Goal: Find specific page/section: Find specific page/section

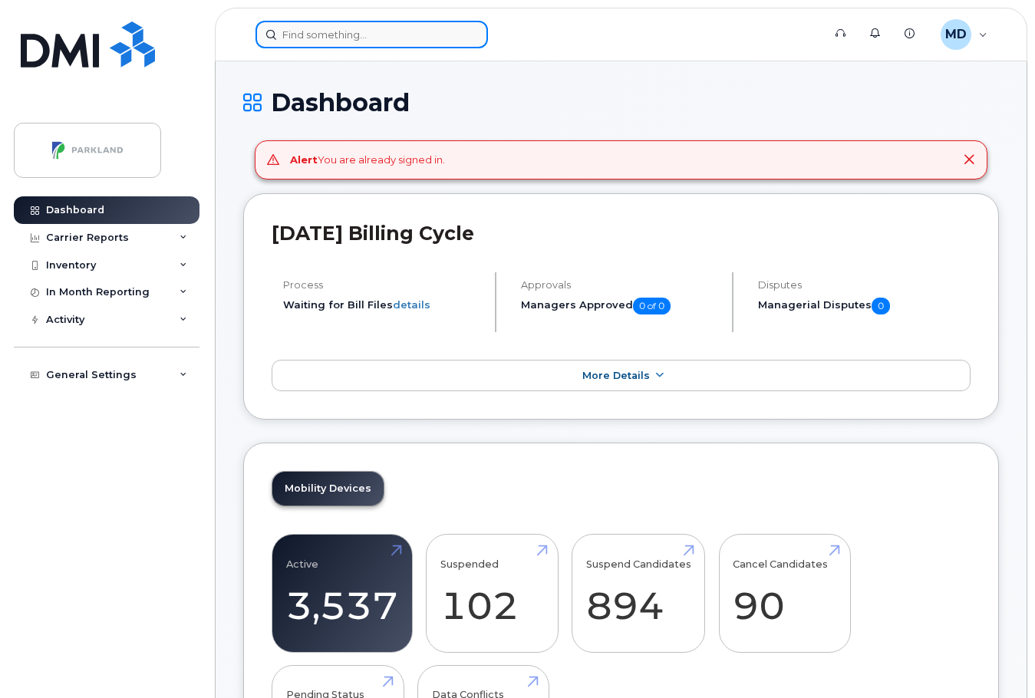
click at [365, 34] on input at bounding box center [371, 35] width 232 height 28
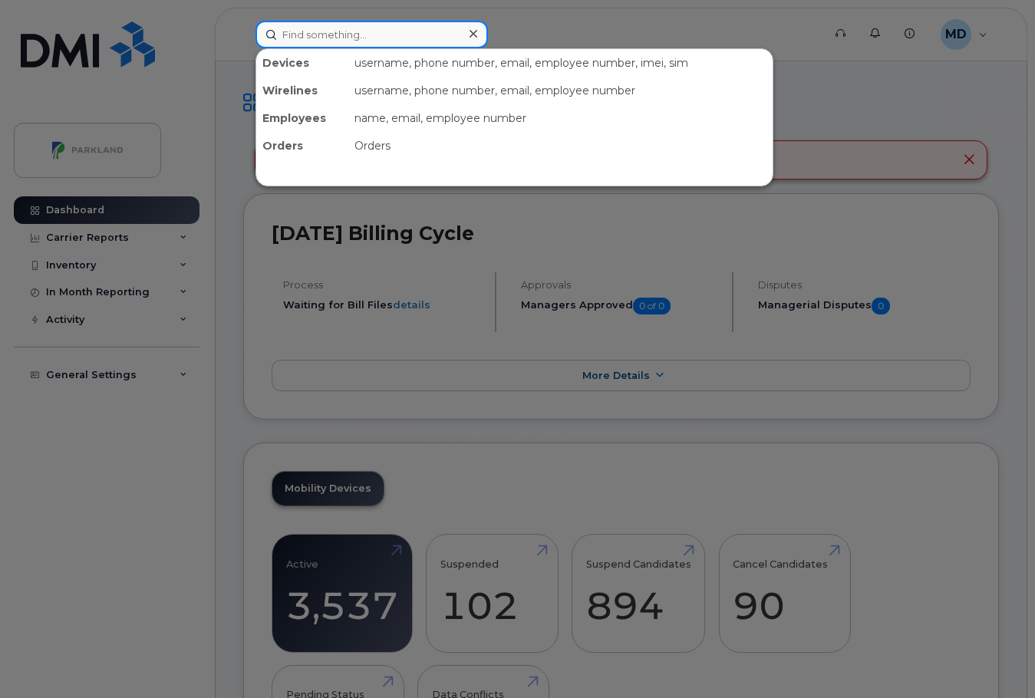
click at [349, 31] on input at bounding box center [371, 35] width 232 height 28
paste input "G9BKS23X02EN"
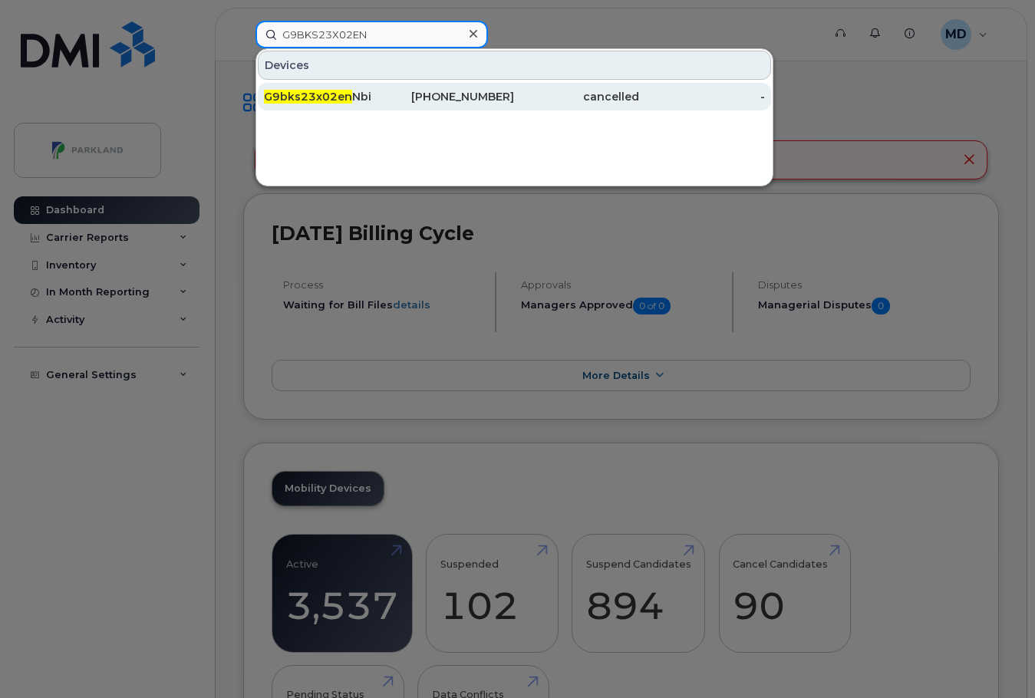
type input "G9BKS23X02EN"
click at [332, 97] on span "G9bks23x02en" at bounding box center [308, 97] width 88 height 14
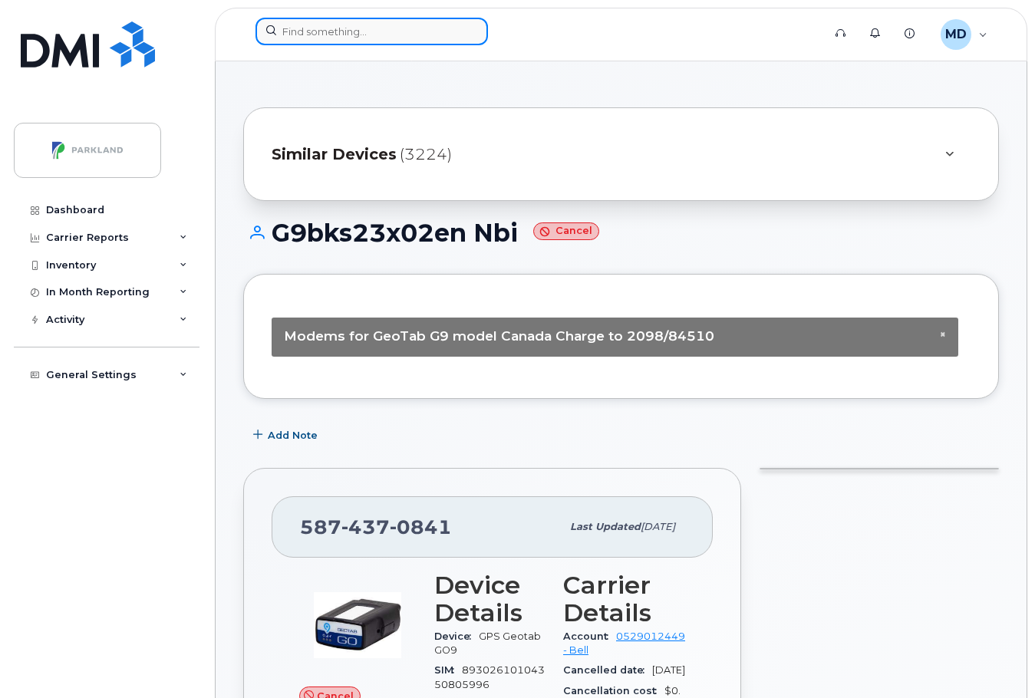
click at [362, 27] on input at bounding box center [371, 32] width 232 height 28
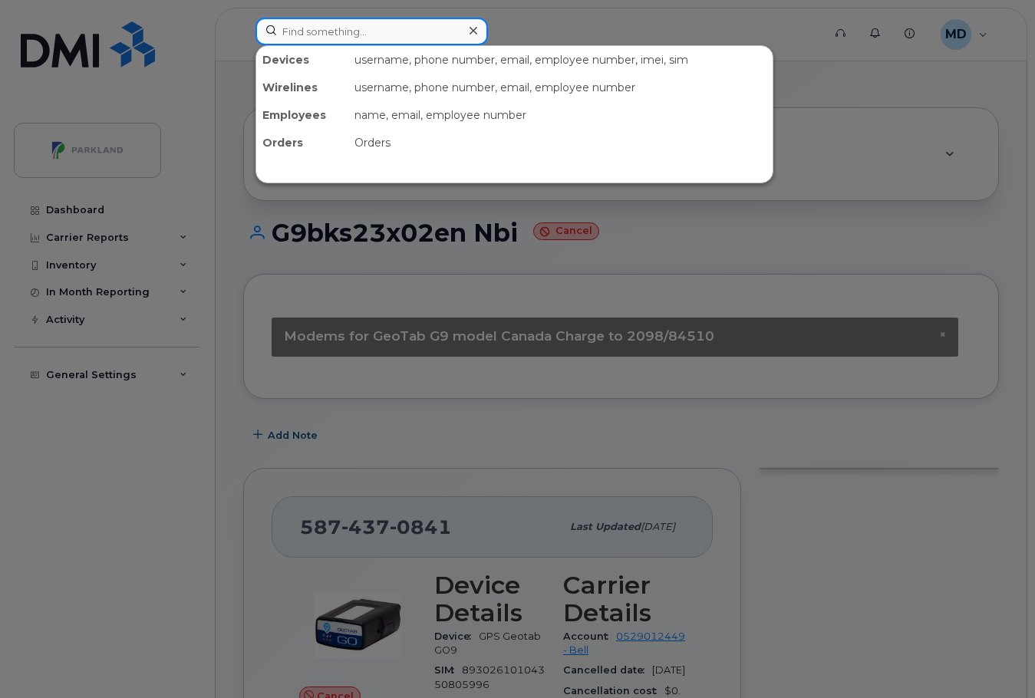
paste input "Dartmouth"
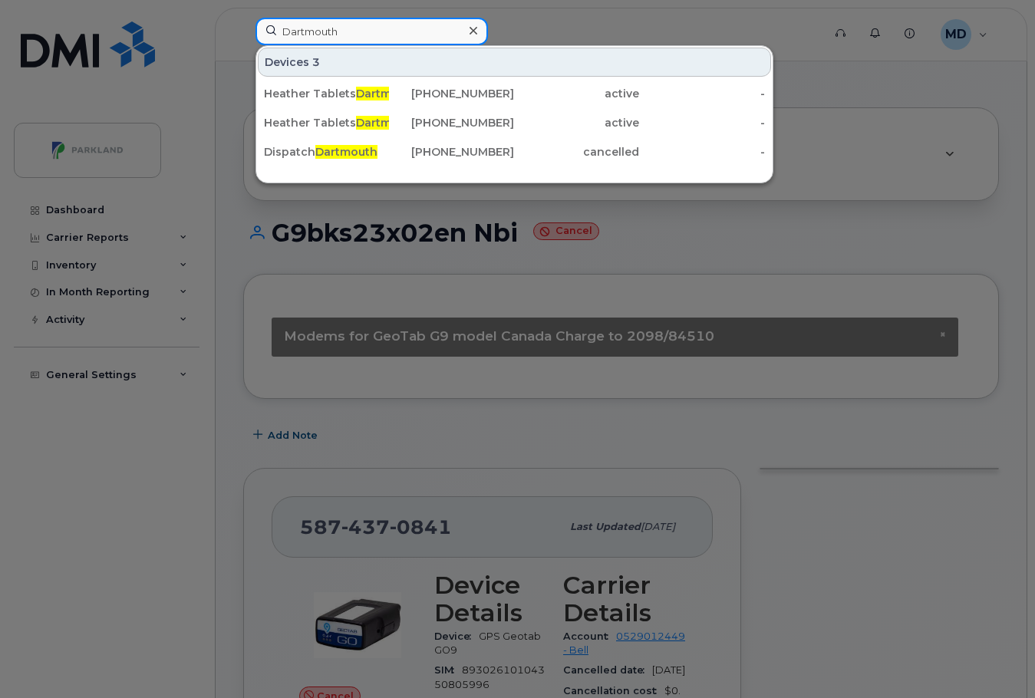
drag, startPoint x: 357, startPoint y: 30, endPoint x: 282, endPoint y: 17, distance: 75.5
click at [282, 18] on div "Dartmouth Devices 3 Heather Tablets Dartmouth 902-717-3598 active - Heather Tab…" at bounding box center [533, 35] width 581 height 34
drag, startPoint x: 354, startPoint y: 41, endPoint x: 270, endPoint y: 28, distance: 84.6
click at [270, 28] on input "Dartmouth" at bounding box center [371, 32] width 232 height 28
click at [369, 32] on input "Dartmouth" at bounding box center [371, 32] width 232 height 28
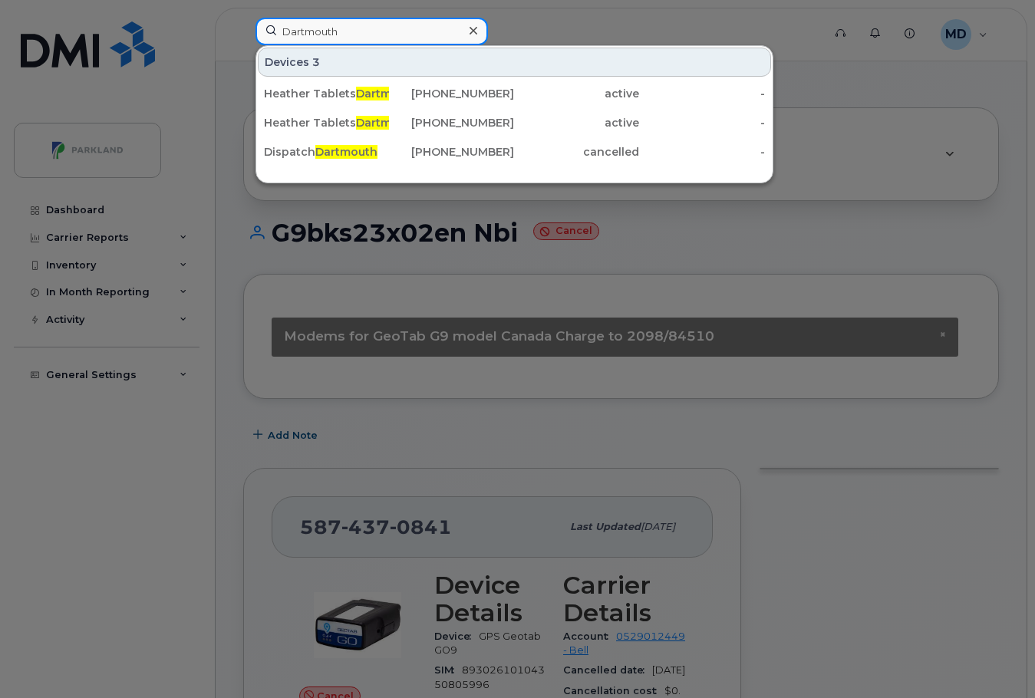
click at [369, 32] on input "Dartmouth" at bounding box center [371, 32] width 232 height 28
paste input "G9R5H8ZS03Y9"
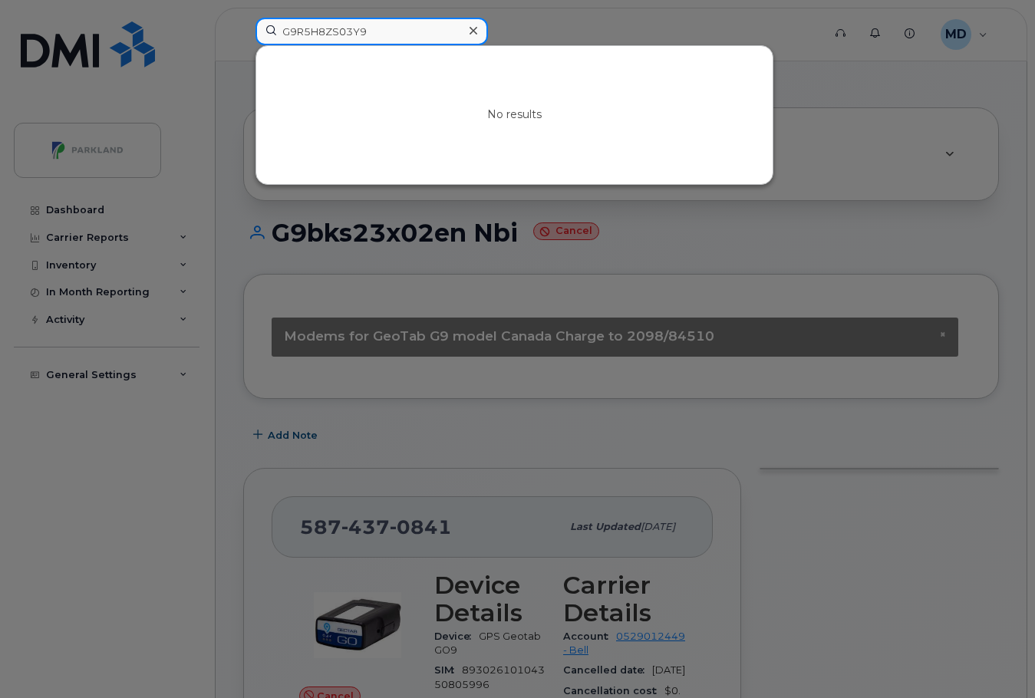
drag, startPoint x: 336, startPoint y: 33, endPoint x: 242, endPoint y: 28, distance: 94.5
click at [249, 28] on div "G9R5H8ZS03Y9 No results" at bounding box center [533, 35] width 581 height 34
click at [282, 31] on input "03Y9" at bounding box center [371, 32] width 232 height 28
click at [291, 32] on input "03Y9" at bounding box center [371, 32] width 232 height 28
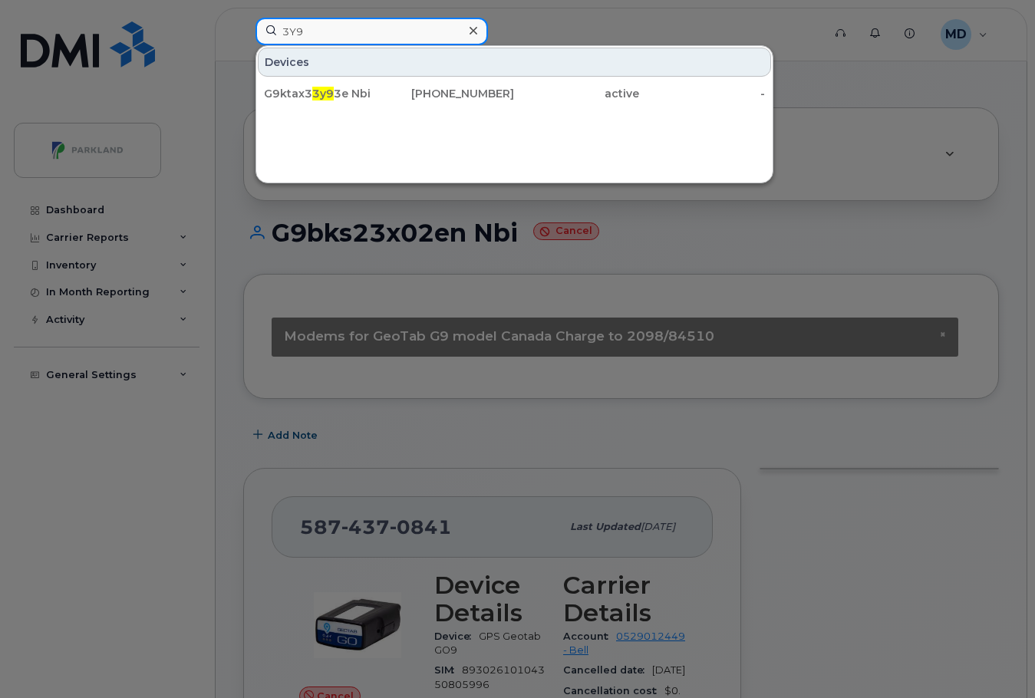
drag, startPoint x: 287, startPoint y: 35, endPoint x: 271, endPoint y: 33, distance: 16.3
click at [271, 33] on input "3Y9" at bounding box center [371, 32] width 232 height 28
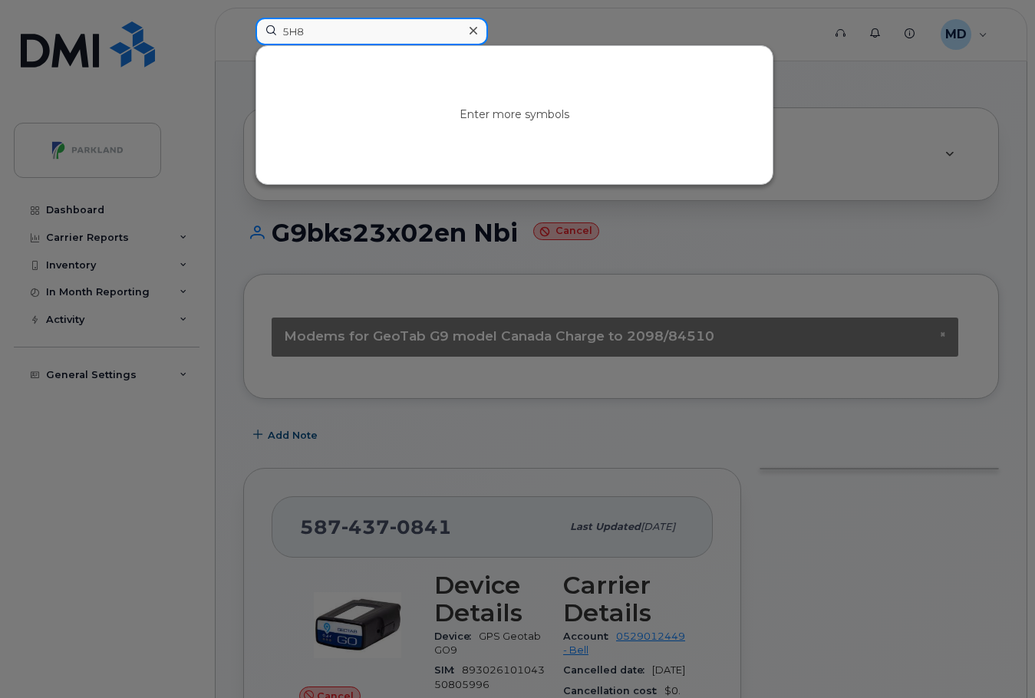
type input "5H8"
drag, startPoint x: 332, startPoint y: 34, endPoint x: 285, endPoint y: 25, distance: 47.5
click at [285, 26] on input "5H8" at bounding box center [371, 32] width 232 height 28
drag, startPoint x: 369, startPoint y: 43, endPoint x: 358, endPoint y: 38, distance: 12.0
click at [358, 38] on input at bounding box center [371, 32] width 232 height 28
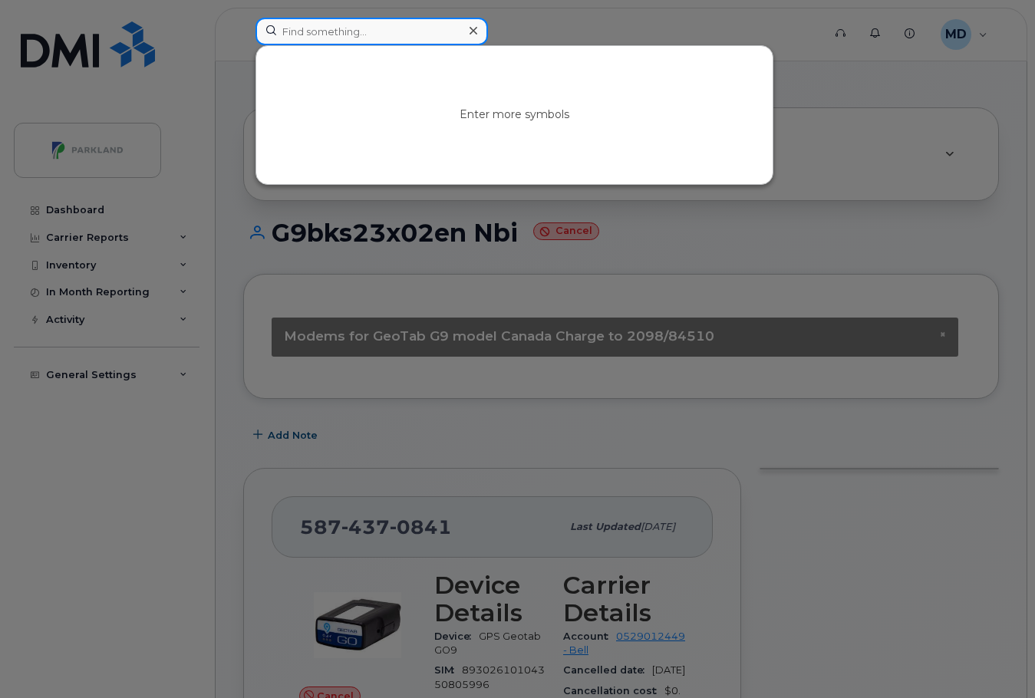
paste input "G9R5H8ZS03Y9"
drag, startPoint x: 328, startPoint y: 34, endPoint x: 275, endPoint y: 34, distance: 52.9
click at [275, 34] on input "G9R5H8ZS03Y9" at bounding box center [371, 32] width 232 height 28
drag, startPoint x: 340, startPoint y: 31, endPoint x: 388, endPoint y: 35, distance: 48.4
click at [388, 35] on input "G9R5H8ZS03Y9" at bounding box center [371, 32] width 232 height 28
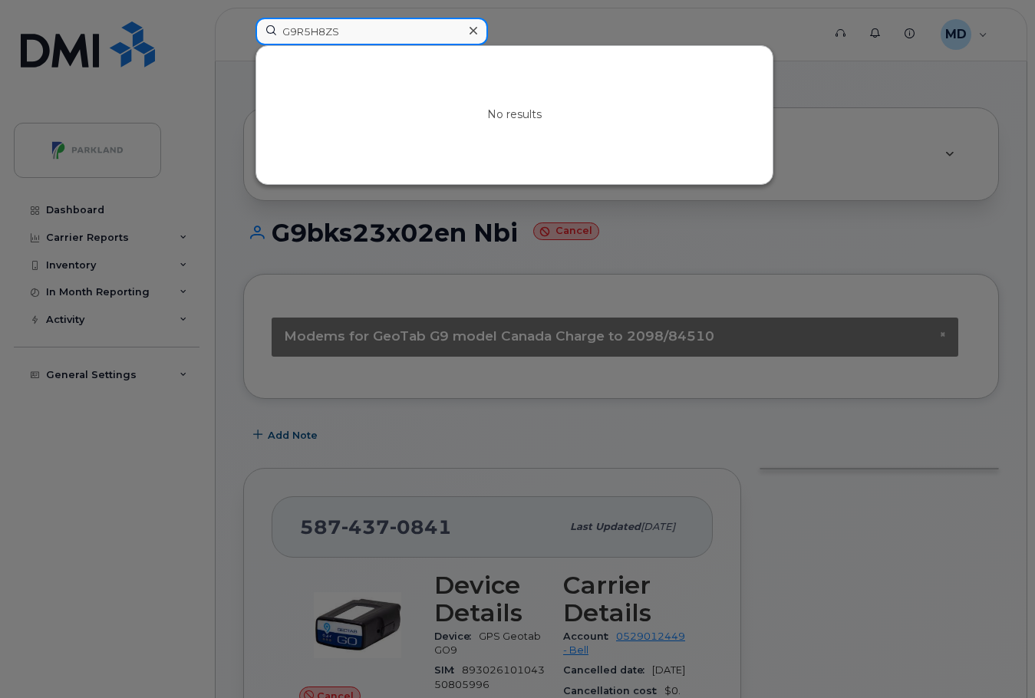
drag, startPoint x: 305, startPoint y: 33, endPoint x: 226, endPoint y: 31, distance: 78.3
click at [243, 31] on div "G9R5H8ZS No results" at bounding box center [533, 35] width 581 height 34
click at [413, 40] on input "8ZS" at bounding box center [371, 32] width 232 height 28
paste input "G9JS8Y52MY3Y"
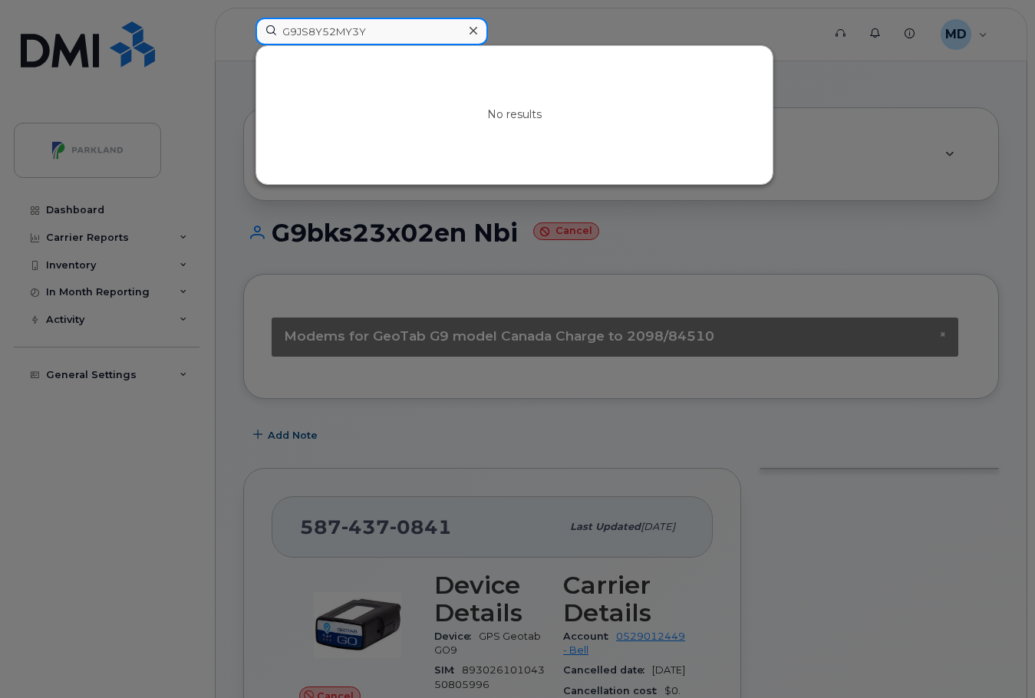
drag, startPoint x: 299, startPoint y: 31, endPoint x: 258, endPoint y: 28, distance: 41.5
click at [258, 28] on input "G9JS8Y52MY3Y" at bounding box center [371, 32] width 232 height 28
drag, startPoint x: 306, startPoint y: 33, endPoint x: 360, endPoint y: 31, distance: 53.7
click at [358, 31] on input "S8Y52MY3Y" at bounding box center [371, 32] width 232 height 28
click at [326, 27] on input "S8Y" at bounding box center [371, 32] width 232 height 28
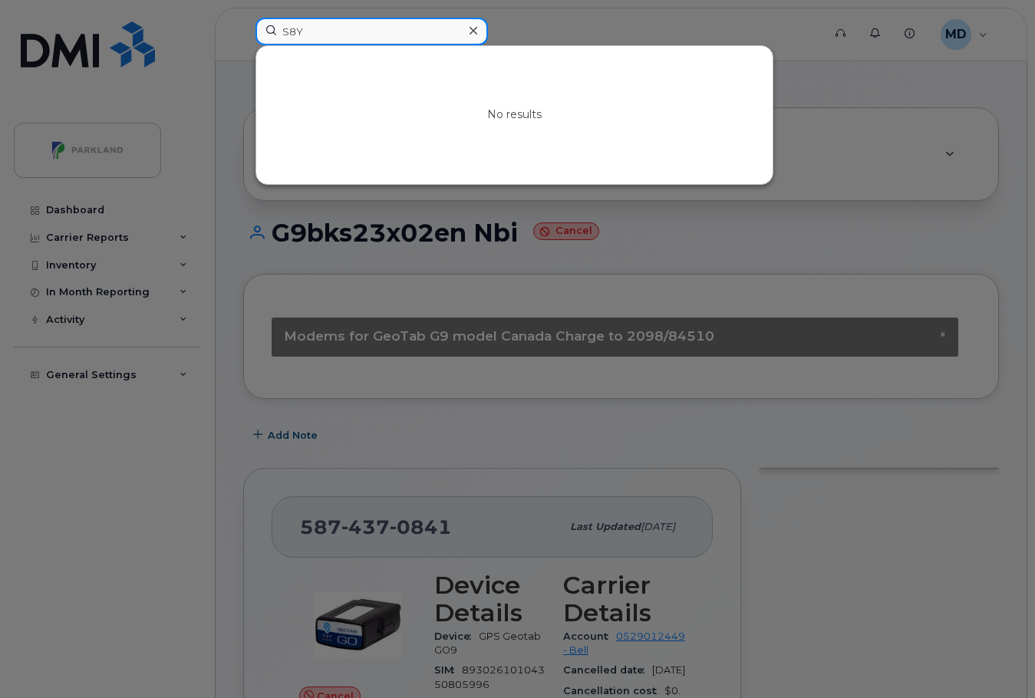
click at [326, 27] on input "S8Y" at bounding box center [371, 32] width 232 height 28
paste input "G9S2EZ62PSM1"
drag, startPoint x: 328, startPoint y: 34, endPoint x: 234, endPoint y: 31, distance: 94.4
click at [243, 31] on div "G9S2EZ62PSM1 No results" at bounding box center [533, 35] width 581 height 34
drag, startPoint x: 291, startPoint y: 33, endPoint x: 276, endPoint y: 31, distance: 14.8
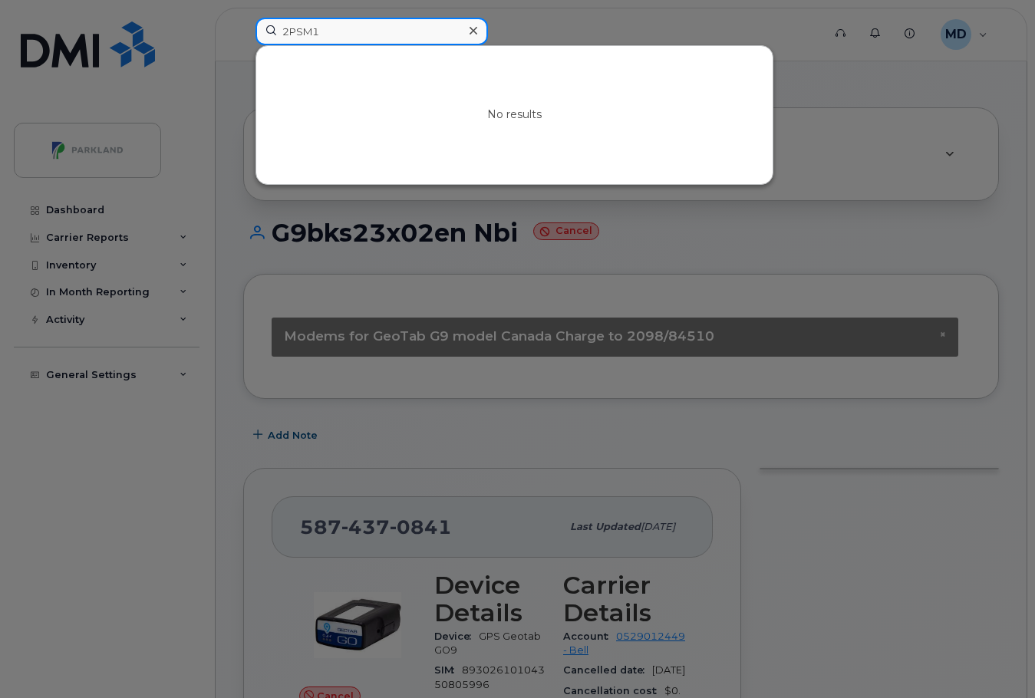
click at [278, 31] on input "2PSM1" at bounding box center [371, 32] width 232 height 28
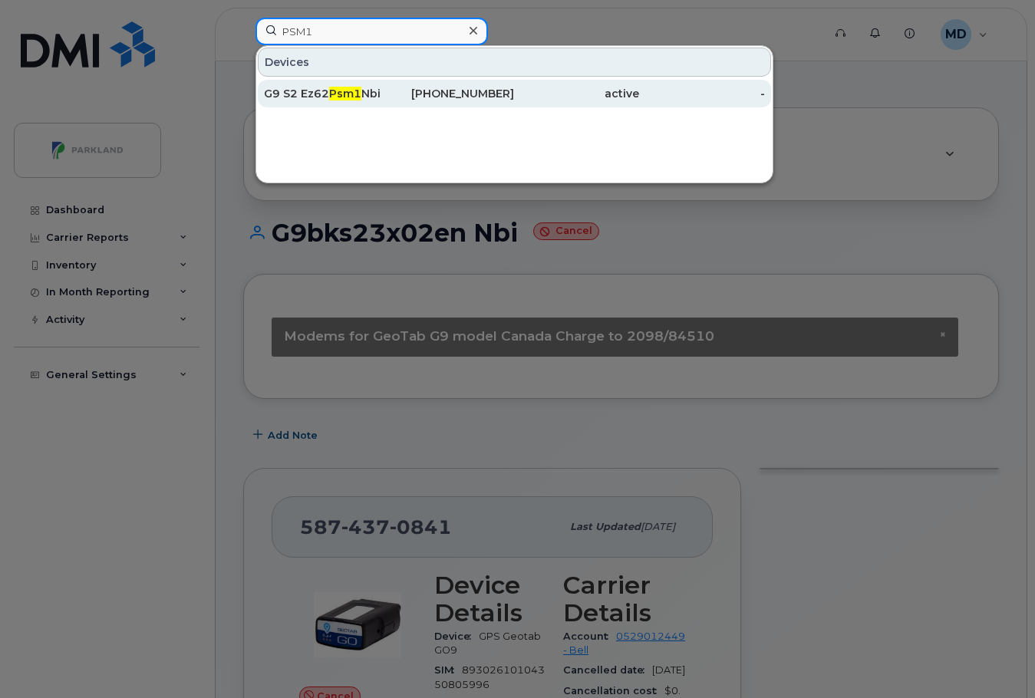
type input "PSM1"
click at [346, 96] on span "Psm1" at bounding box center [345, 94] width 32 height 14
